Goal: Task Accomplishment & Management: Manage account settings

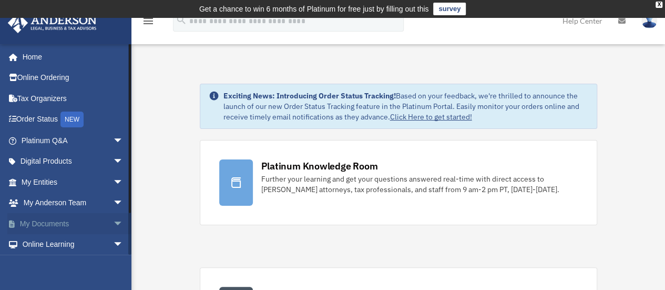
click at [44, 229] on link "My Documents arrow_drop_down" at bounding box center [73, 223] width 132 height 21
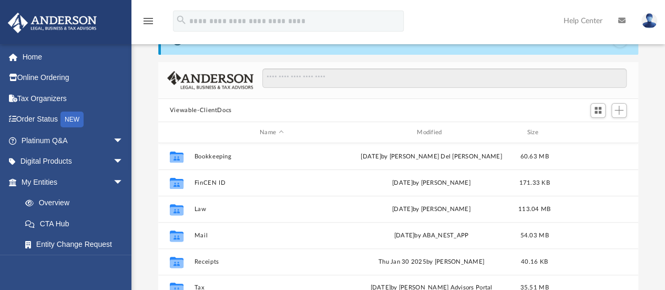
scroll to position [231, 472]
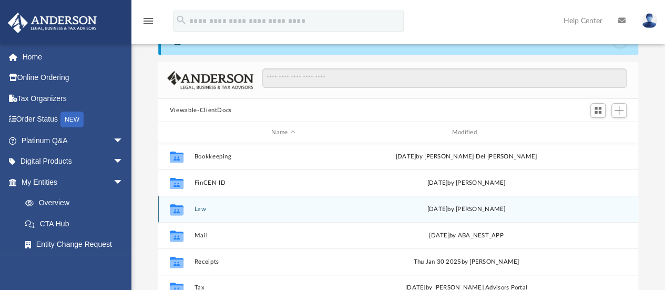
click at [201, 211] on button "Law" at bounding box center [283, 209] width 178 height 7
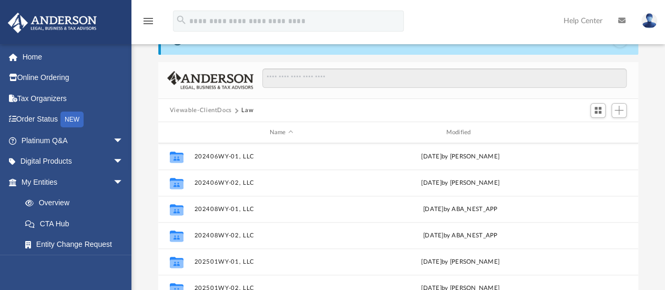
scroll to position [316, 0]
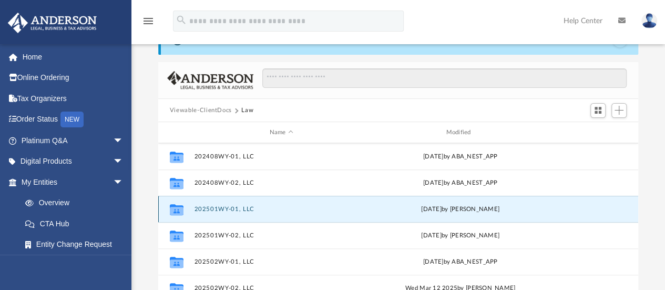
click at [233, 210] on button "202501WY-01, LLC" at bounding box center [281, 209] width 175 height 7
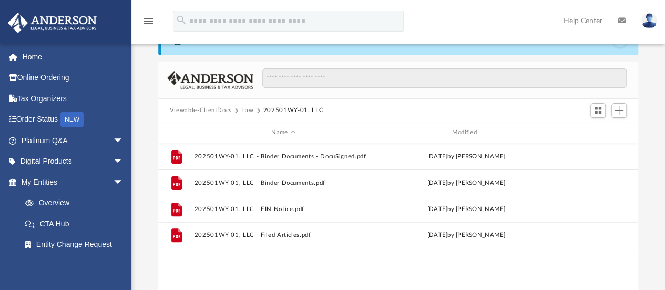
scroll to position [0, 0]
click at [648, 19] on img at bounding box center [650, 20] width 16 height 15
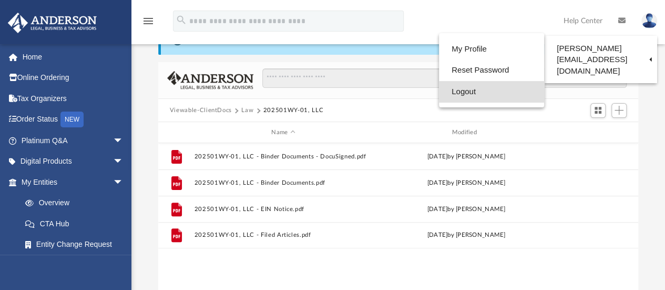
click at [464, 93] on link "Logout" at bounding box center [491, 92] width 105 height 22
